Goal: Information Seeking & Learning: Learn about a topic

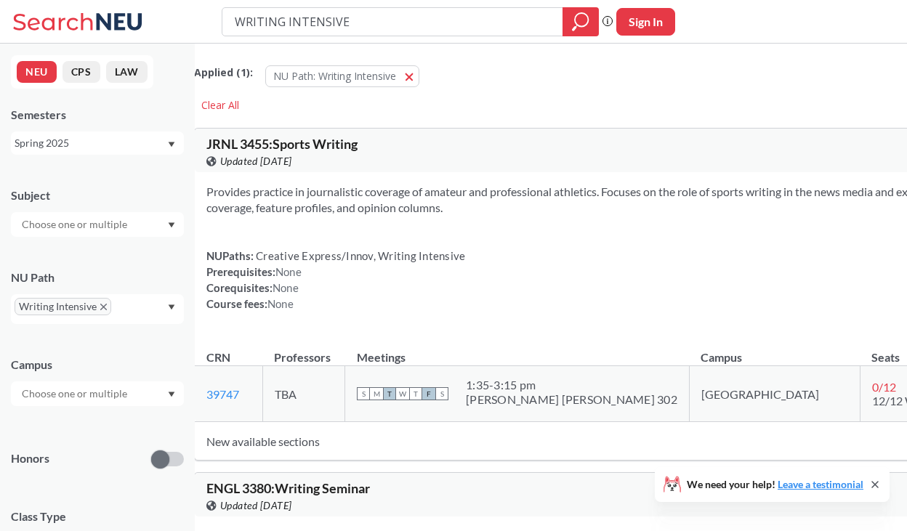
click at [169, 308] on icon "Dropdown arrow" at bounding box center [171, 307] width 7 height 6
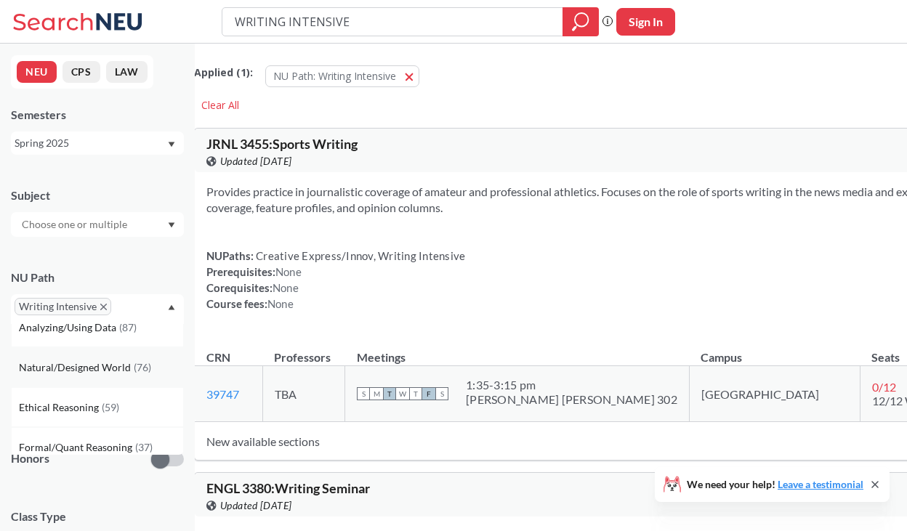
scroll to position [349, 0]
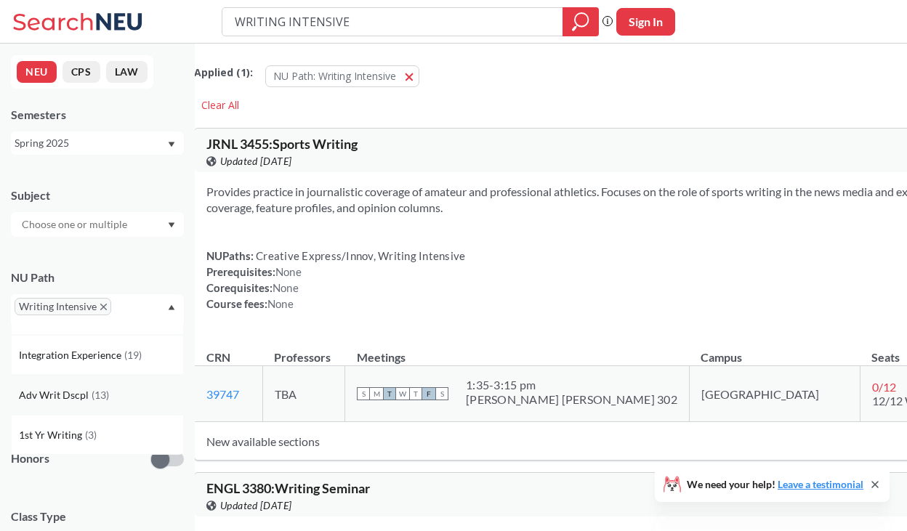
click at [111, 408] on div "Adv Writ Dscpl ( 13 )" at bounding box center [97, 395] width 173 height 40
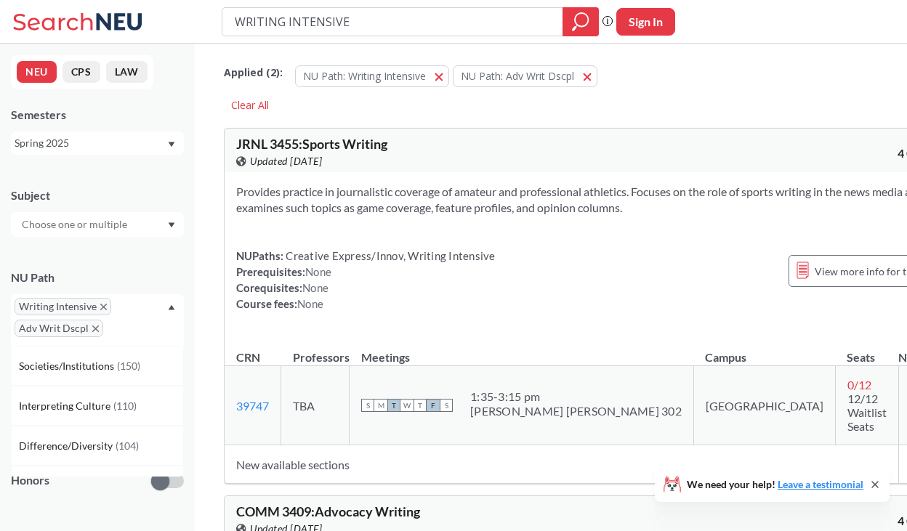
click at [102, 307] on icon "X to remove pill" at bounding box center [103, 307] width 7 height 7
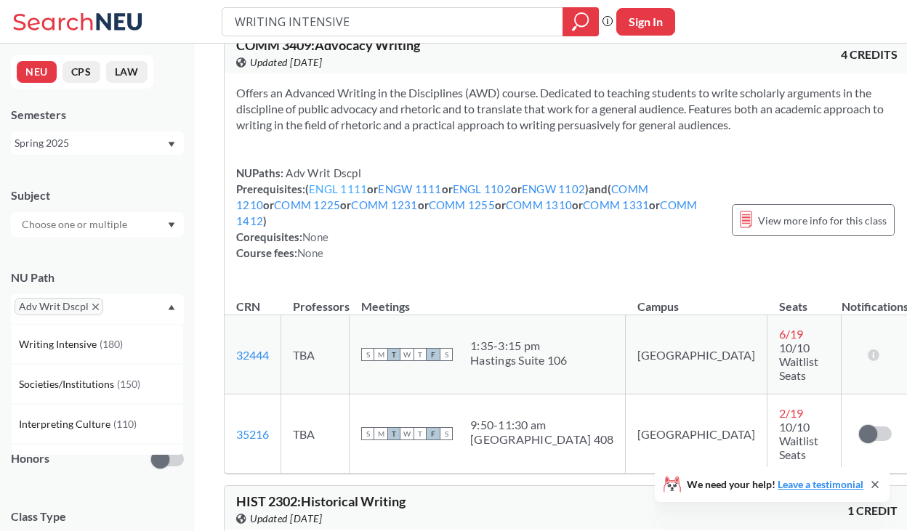
scroll to position [458, 0]
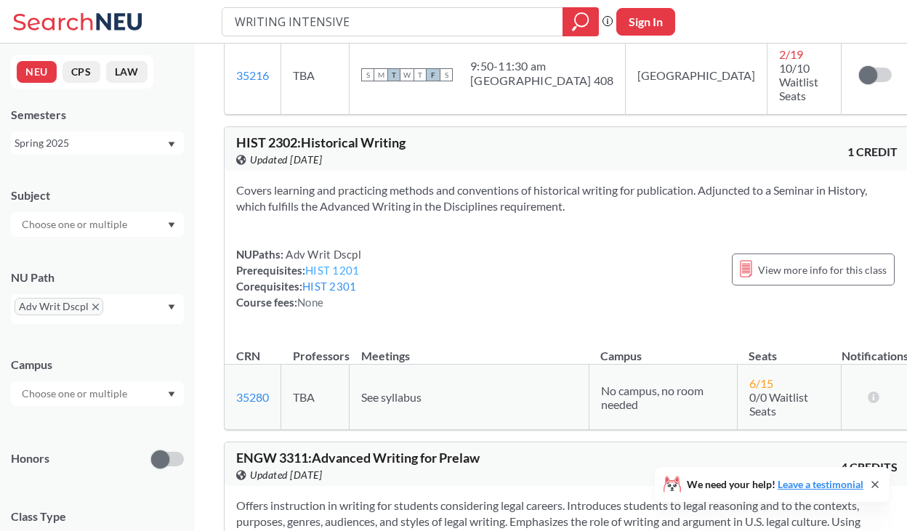
click at [336, 264] on link "HIST 1201" at bounding box center [332, 270] width 54 height 13
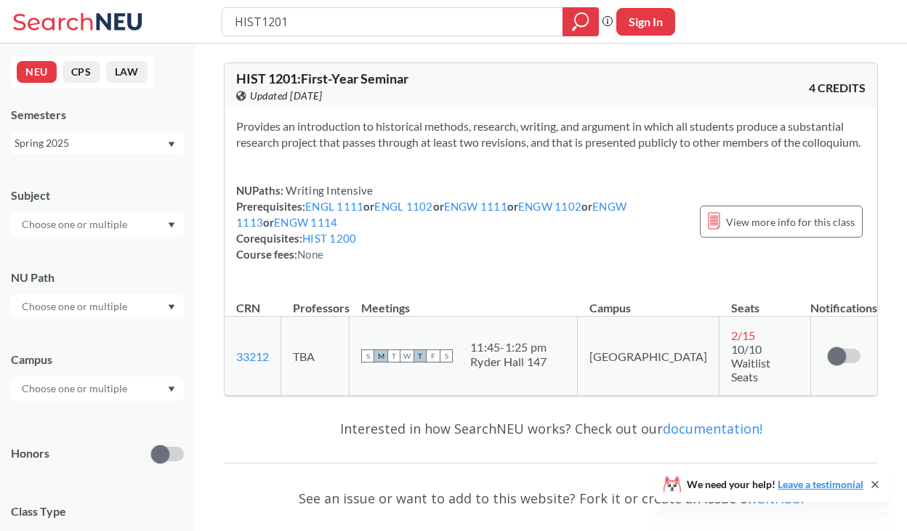
type input "WRITING INTENSIVE"
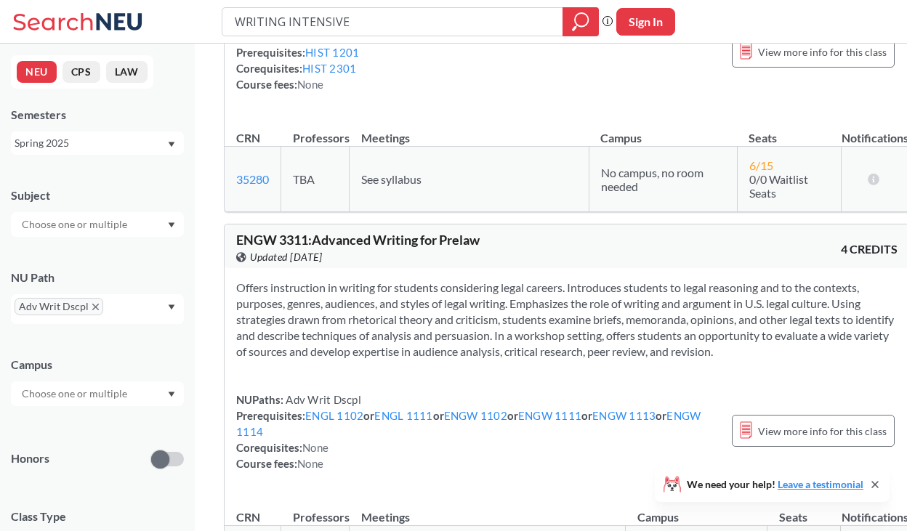
scroll to position [659, 0]
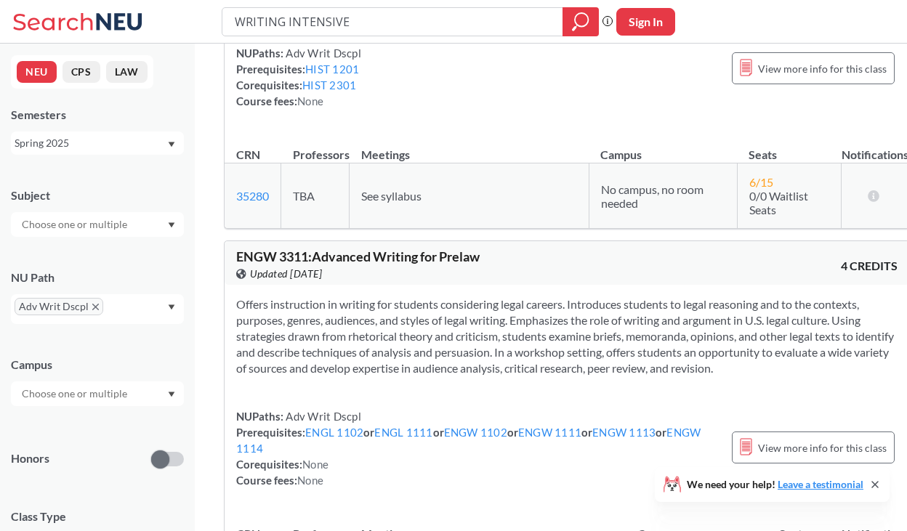
click at [650, 15] on button "Sign In" at bounding box center [645, 22] width 59 height 28
select select "US"
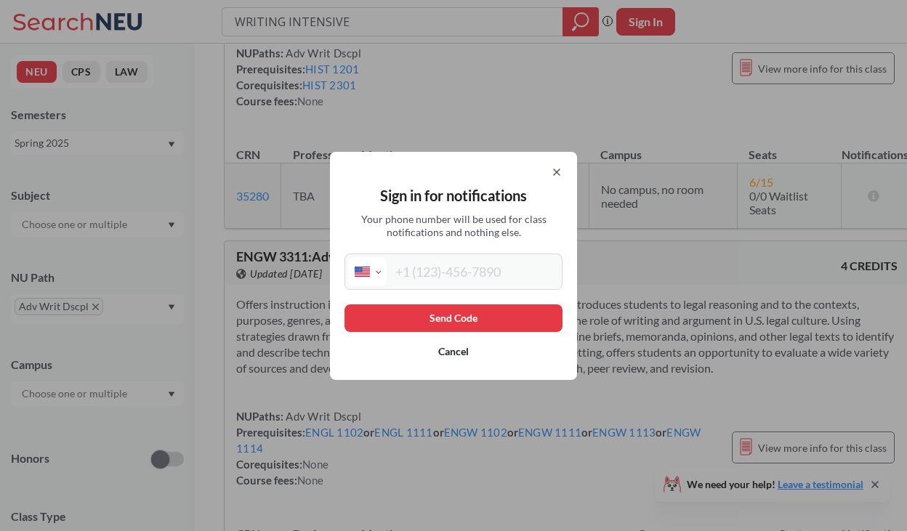
click at [477, 283] on input "tel" at bounding box center [473, 271] width 172 height 29
type input "(732) 362-6195"
click at [481, 321] on button "Send Code" at bounding box center [453, 318] width 218 height 28
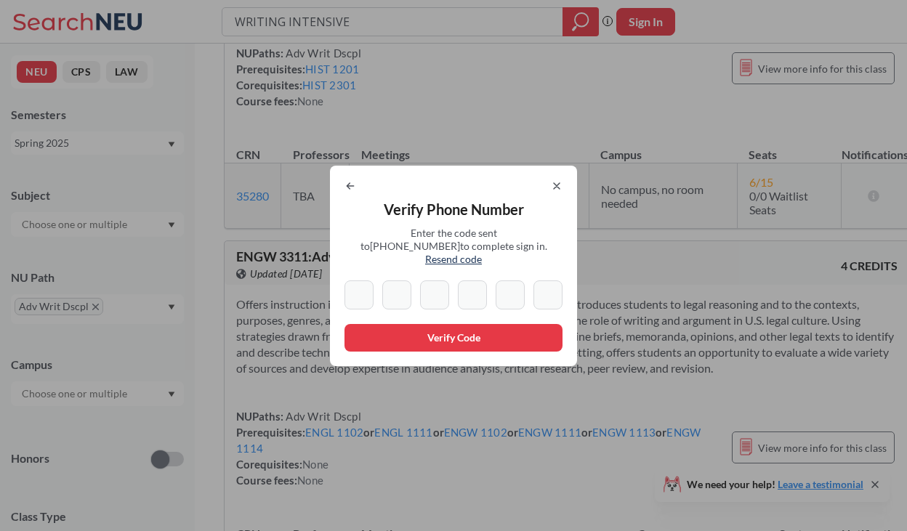
type input "8"
type input "7"
type input "6"
type input "5"
type input "0"
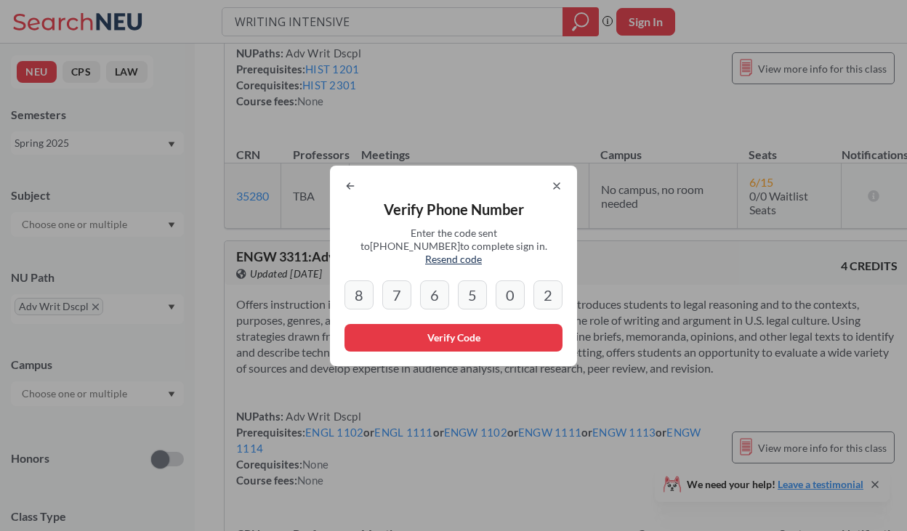
type input "2"
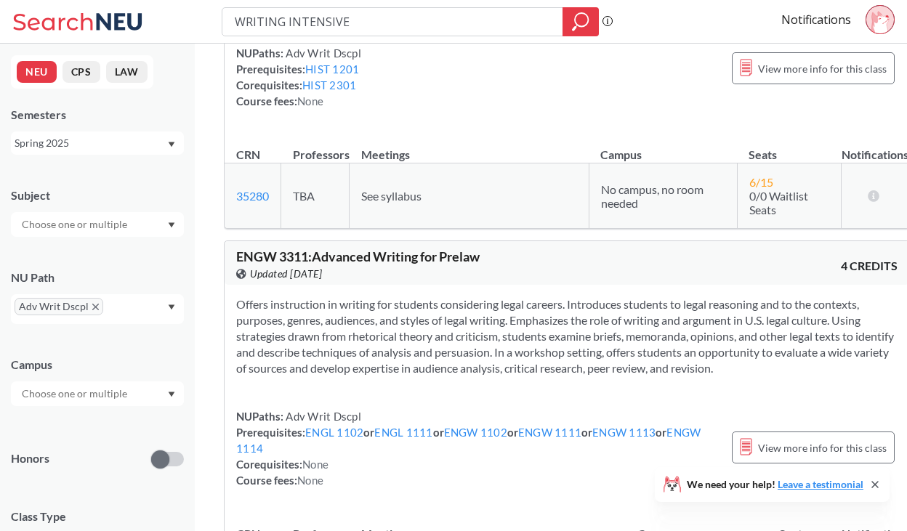
scroll to position [809, 0]
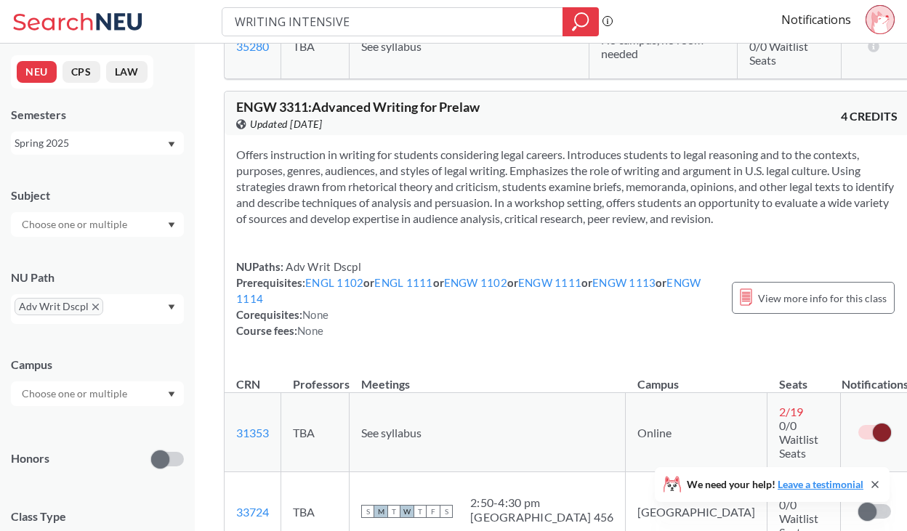
click at [598, 273] on div "NUPaths: Adv Writ Dscpl Prerequisites: ENGL 1102 or ENGL 1111 or ENGW 1102 or E…" at bounding box center [476, 299] width 481 height 80
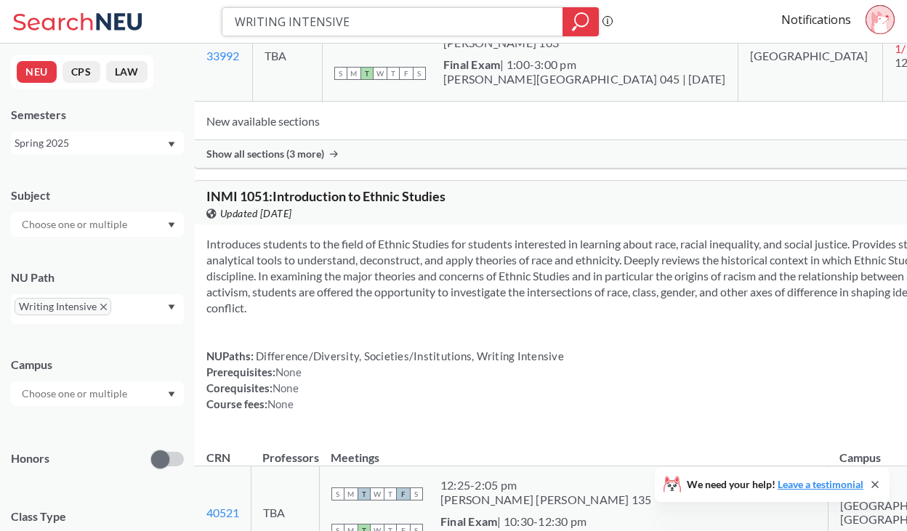
scroll to position [2325, 0]
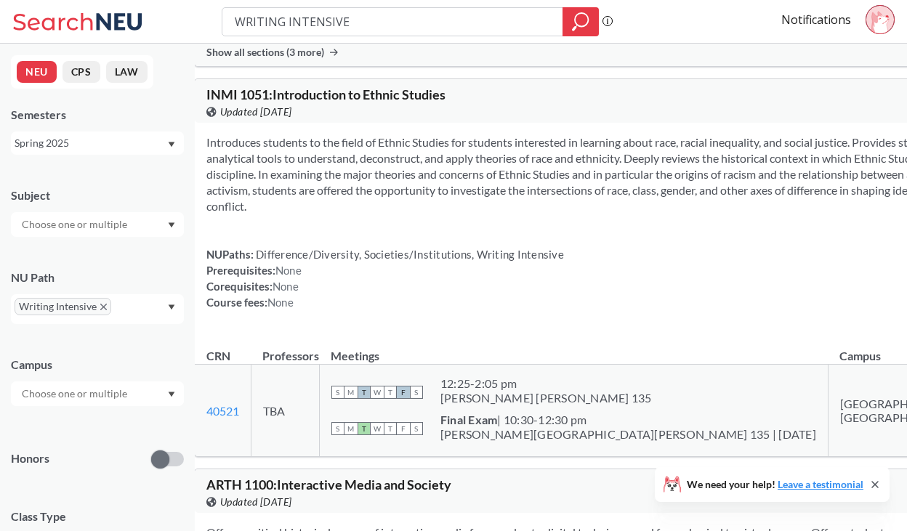
click at [347, 39] on td "New available sections" at bounding box center [603, 19] width 816 height 39
click at [324, 59] on span "Show all sections (3 more)" at bounding box center [265, 52] width 118 height 13
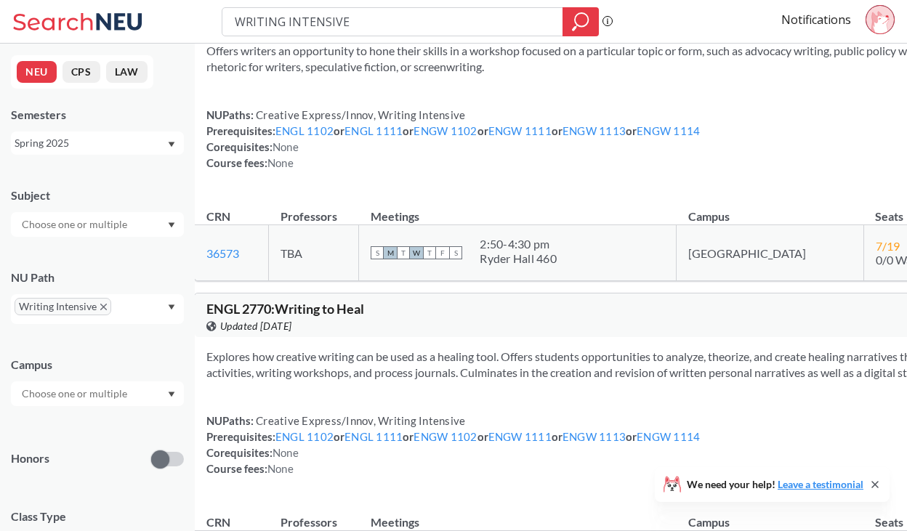
scroll to position [0, 0]
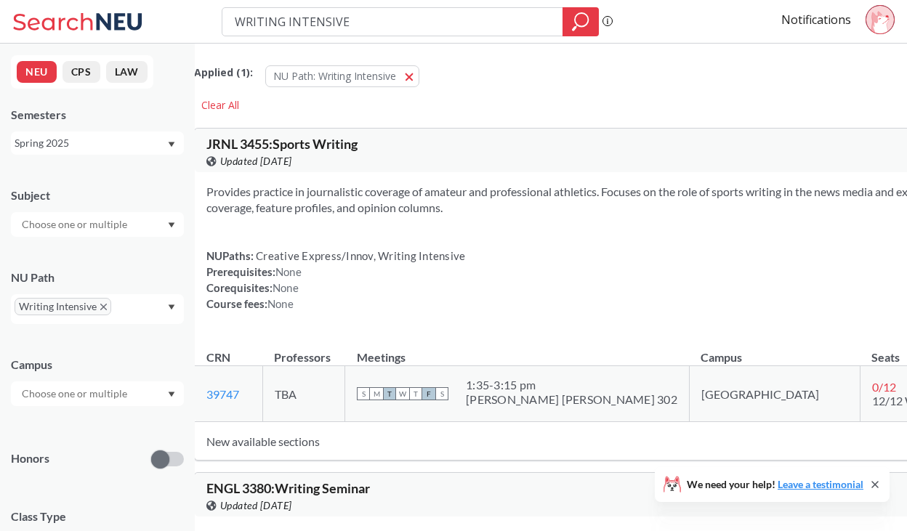
click at [103, 308] on icon "X to remove pill" at bounding box center [103, 307] width 7 height 7
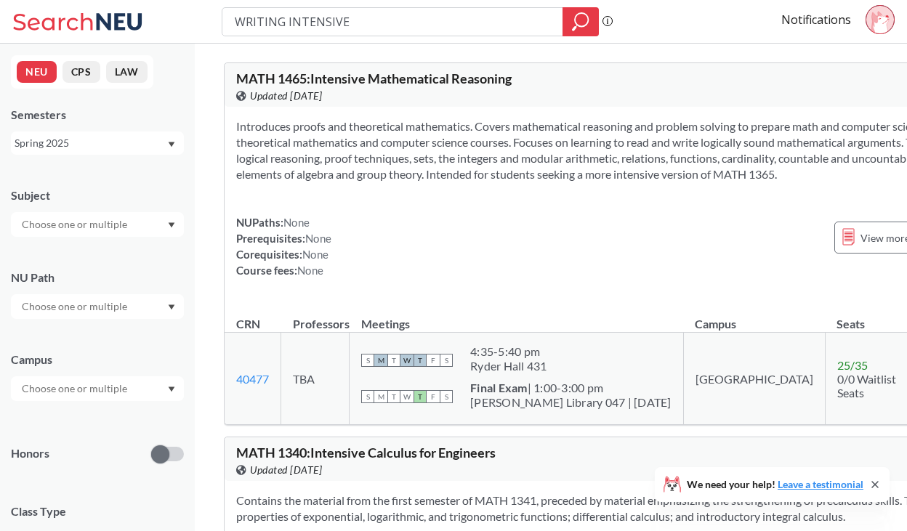
click at [103, 308] on input "text" at bounding box center [76, 306] width 122 height 17
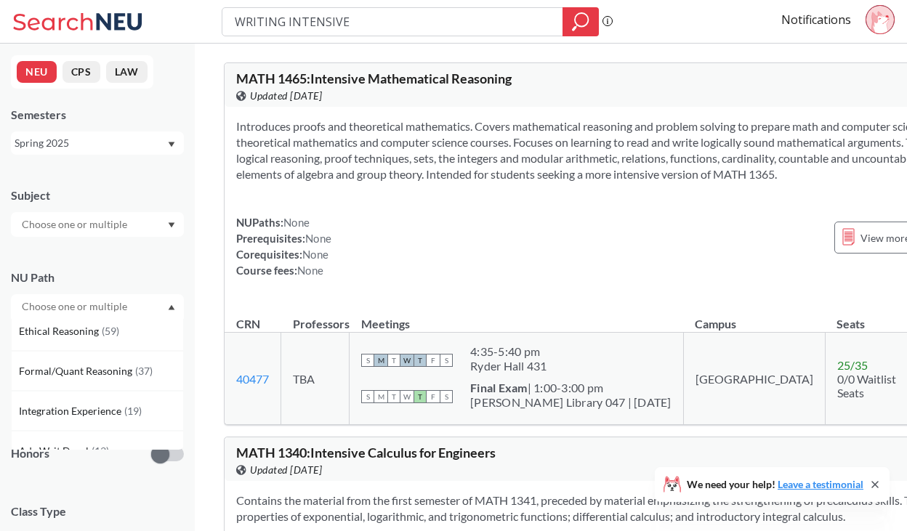
scroll to position [389, 0]
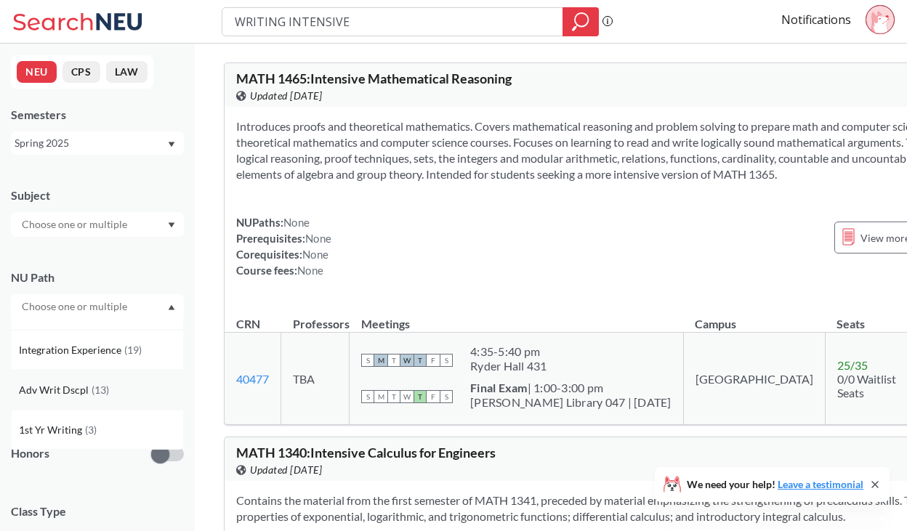
click at [102, 395] on span "( 13 )" at bounding box center [100, 390] width 17 height 12
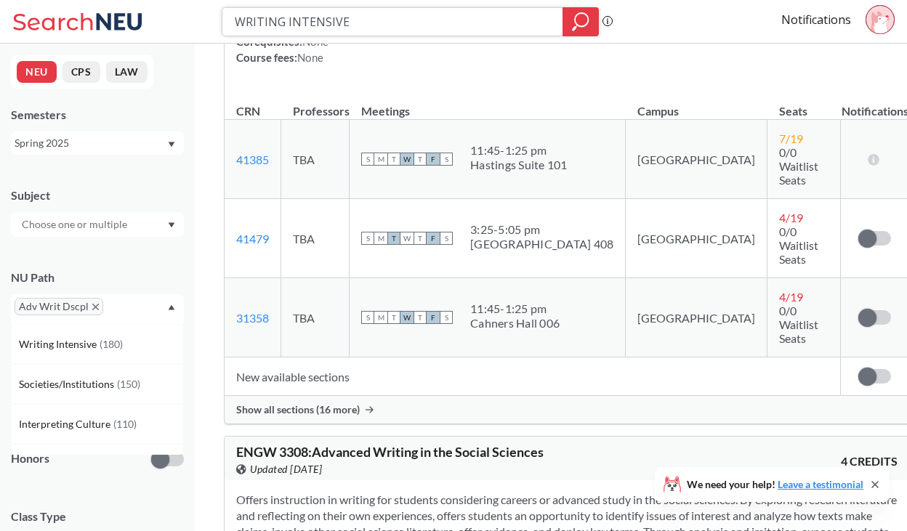
scroll to position [2023, 0]
